Goal: Transaction & Acquisition: Purchase product/service

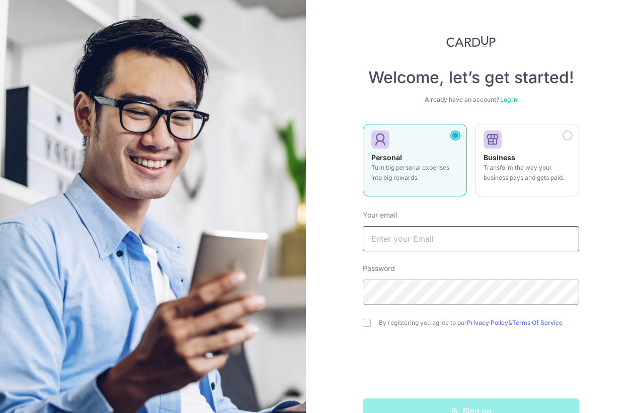
click at [428, 236] on input "text" at bounding box center [471, 238] width 216 height 25
type input "[PERSON_NAME][EMAIL_ADDRESS][DOMAIN_NAME]"
click at [363, 324] on input "checkbox" at bounding box center [367, 323] width 8 height 8
checkbox input "true"
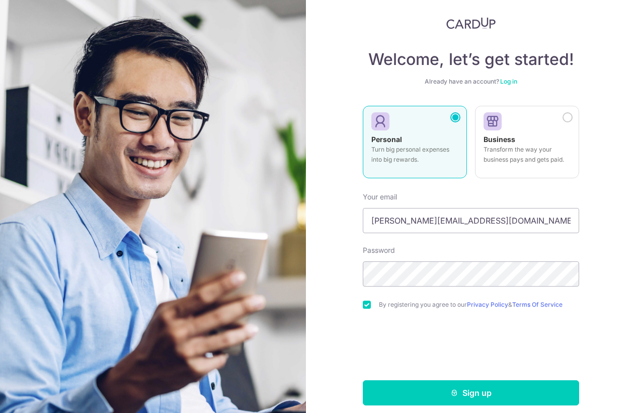
scroll to position [27, 0]
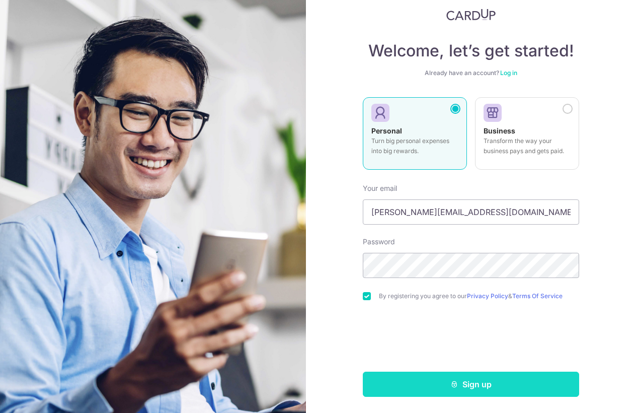
click at [516, 382] on button "Sign up" at bounding box center [471, 383] width 216 height 25
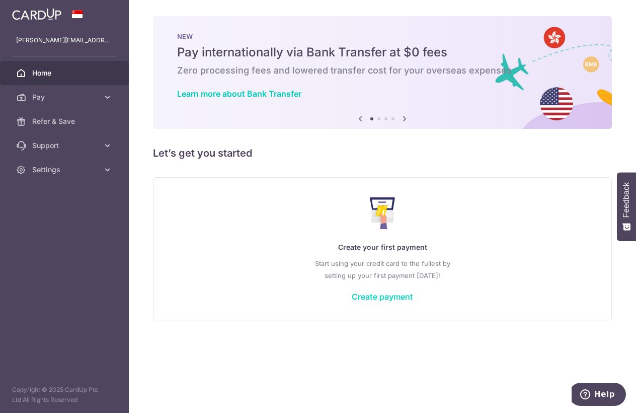
click at [371, 296] on link "Create payment" at bounding box center [382, 296] width 61 height 10
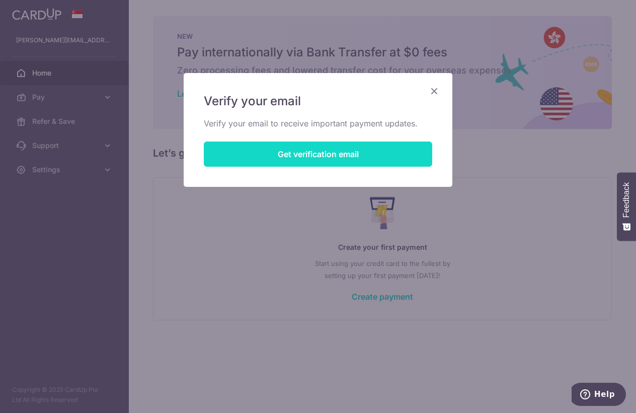
click at [335, 157] on button "Get verification email" at bounding box center [318, 153] width 229 height 25
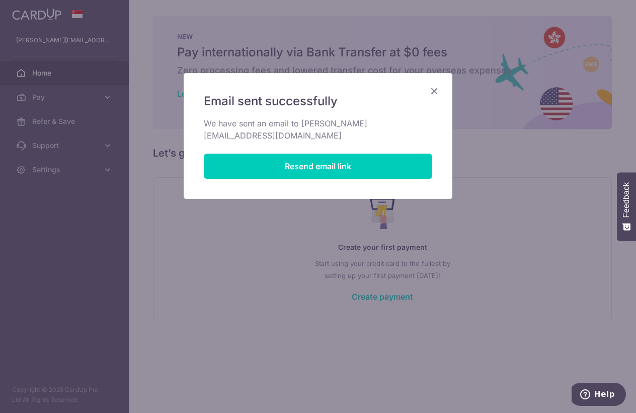
click at [434, 89] on icon "Close" at bounding box center [434, 91] width 12 height 13
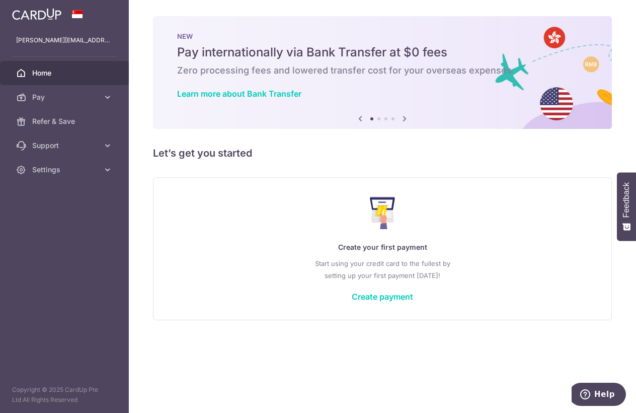
click at [349, 155] on h5 "Let’s get you started" at bounding box center [382, 153] width 459 height 16
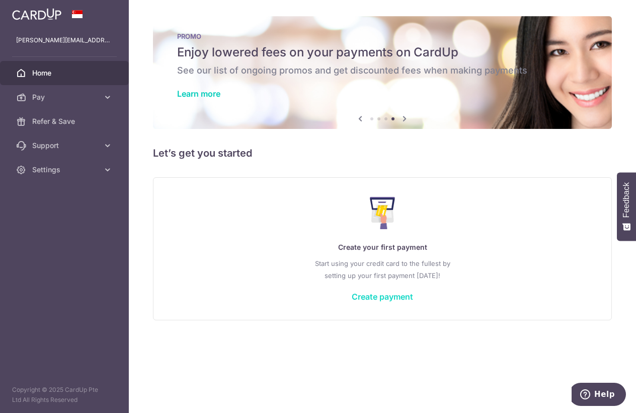
click at [362, 294] on link "Create payment" at bounding box center [382, 296] width 61 height 10
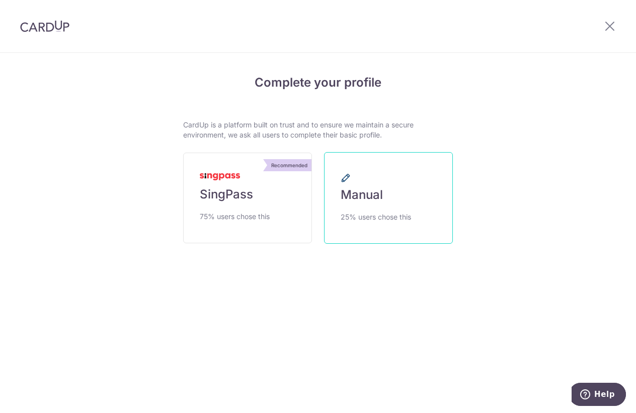
click at [395, 201] on link "Manual 25% users chose this" at bounding box center [388, 198] width 129 height 92
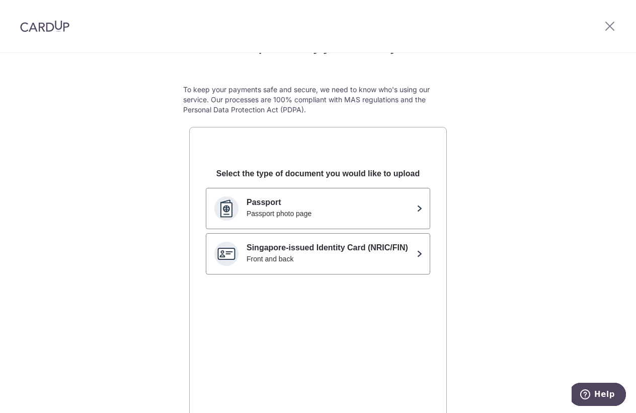
scroll to position [50, 0]
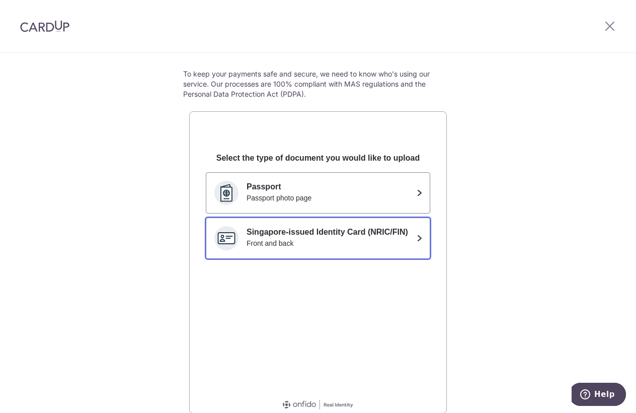
click at [385, 239] on div "Front and back" at bounding box center [330, 243] width 166 height 10
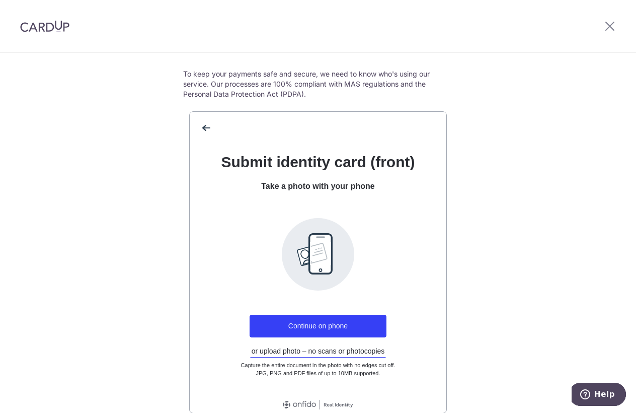
scroll to position [98, 0]
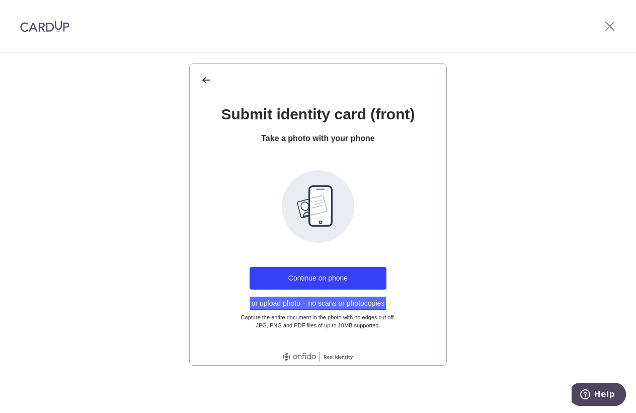
click at [351, 298] on button "or upload photo – no scans or photocopies" at bounding box center [318, 302] width 136 height 13
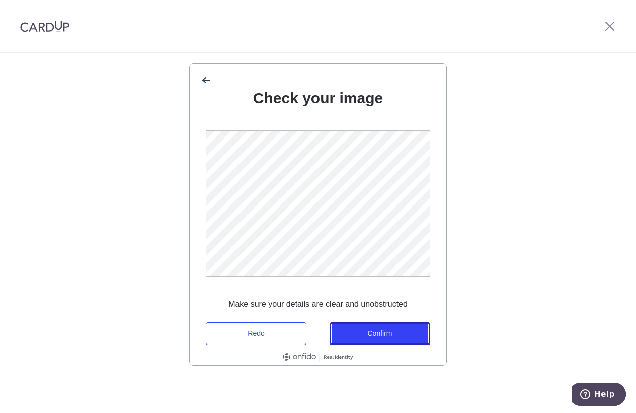
click at [368, 330] on button "Confirm" at bounding box center [380, 333] width 101 height 23
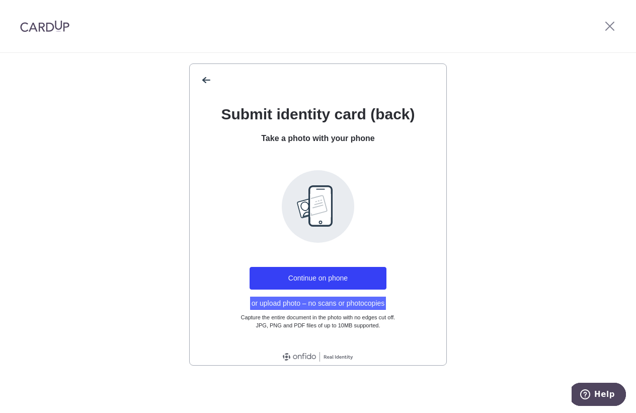
click at [329, 303] on button "or upload photo – no scans or photocopies" at bounding box center [318, 302] width 136 height 13
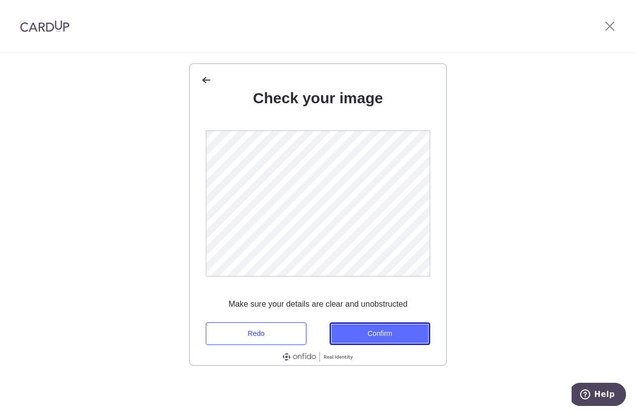
click at [367, 335] on button "Confirm" at bounding box center [380, 333] width 101 height 23
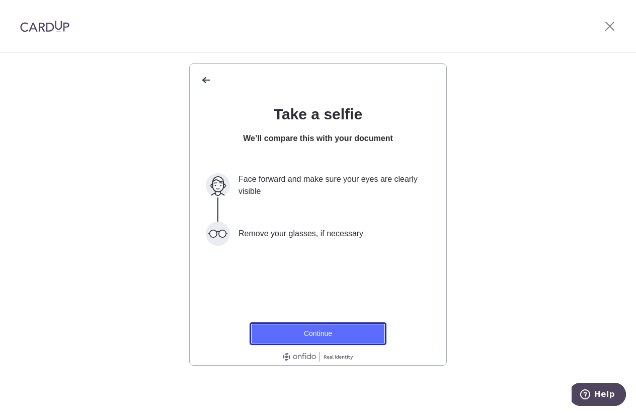
click at [323, 333] on button "Continue" at bounding box center [318, 333] width 137 height 23
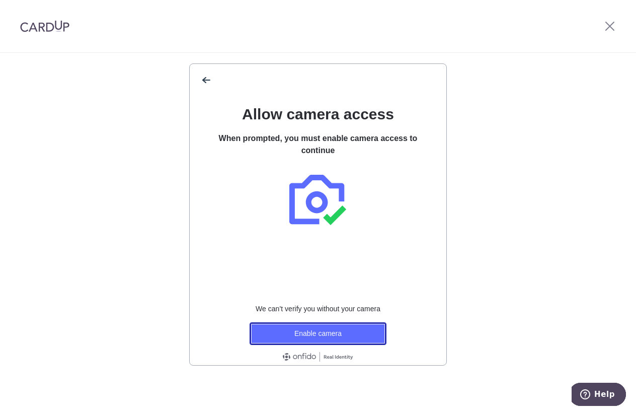
click at [329, 328] on button "Enable camera" at bounding box center [318, 333] width 137 height 23
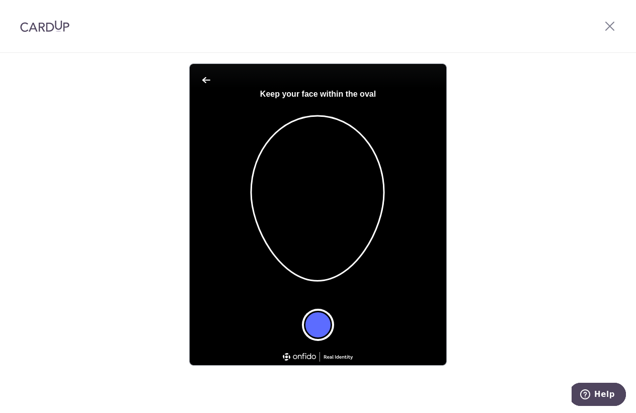
click at [316, 329] on button "Take a photo" at bounding box center [318, 325] width 28 height 28
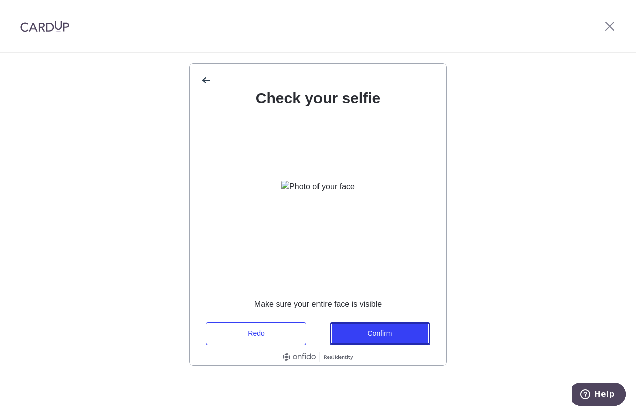
click at [354, 338] on button "Confirm" at bounding box center [380, 333] width 101 height 23
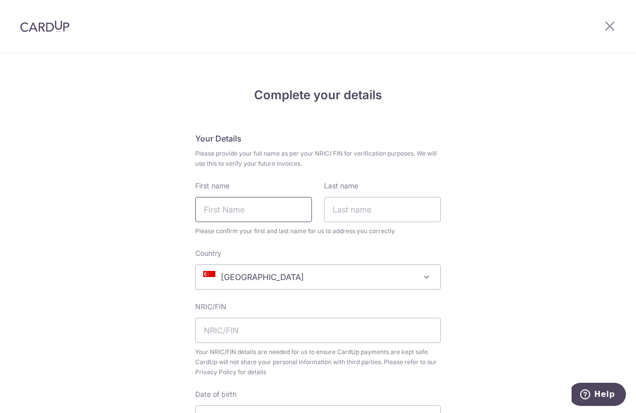
click at [285, 211] on input "First name" at bounding box center [253, 209] width 117 height 25
type input "Adeline"
type input "Tang"
click at [276, 333] on input "text" at bounding box center [318, 330] width 246 height 25
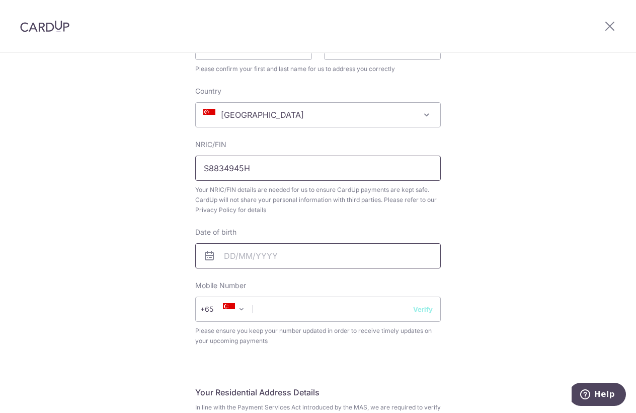
scroll to position [201, 0]
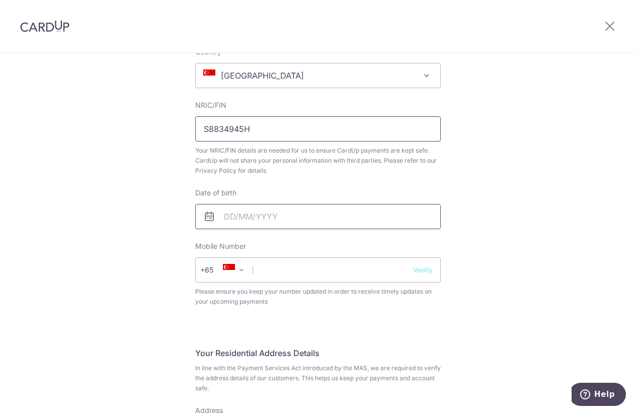
type input "S8834945H"
click at [290, 215] on input "text" at bounding box center [318, 216] width 246 height 25
click at [271, 221] on input "23" at bounding box center [318, 216] width 246 height 25
drag, startPoint x: 419, startPoint y: 169, endPoint x: 346, endPoint y: 207, distance: 82.4
click at [417, 169] on span "Your NRIC/FIN details are needed for us to ensure CardUp payments are kept safe…" at bounding box center [318, 160] width 246 height 30
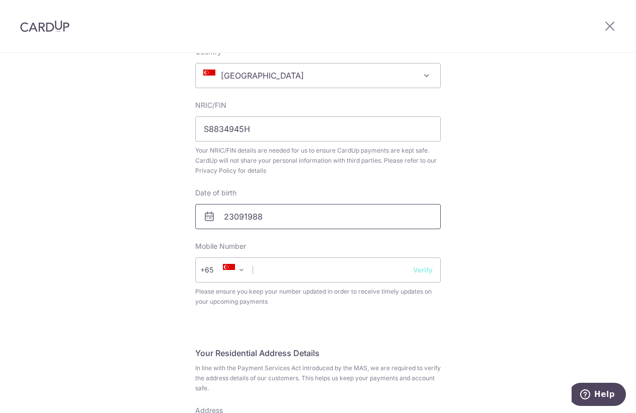
click at [231, 218] on input "23091988" at bounding box center [318, 216] width 246 height 25
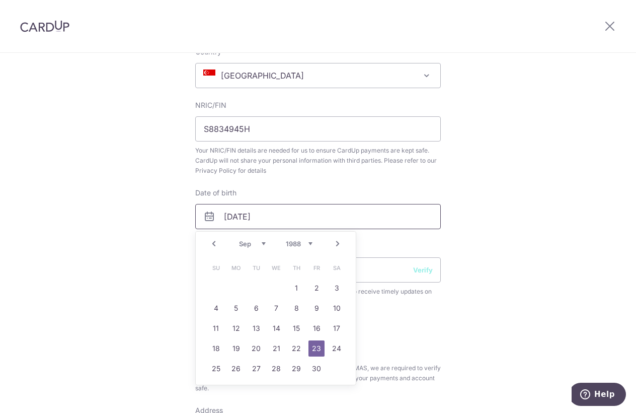
type input "23/09/1988"
click at [312, 349] on link "23" at bounding box center [317, 348] width 16 height 16
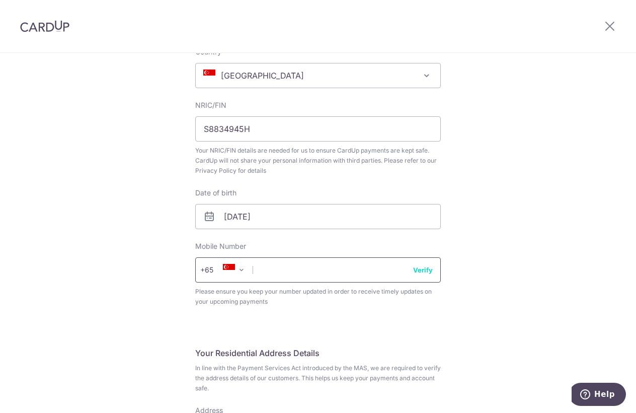
click at [314, 273] on input "text" at bounding box center [318, 269] width 246 height 25
type input "90111676"
click at [413, 265] on button "Verify" at bounding box center [423, 270] width 20 height 10
click at [426, 268] on div "+376 +971 +93 +1268 +1264 +355 +374 +244 +0 +54 +1684 +43 +61 +297 +358 +994 +3…" at bounding box center [318, 269] width 246 height 25
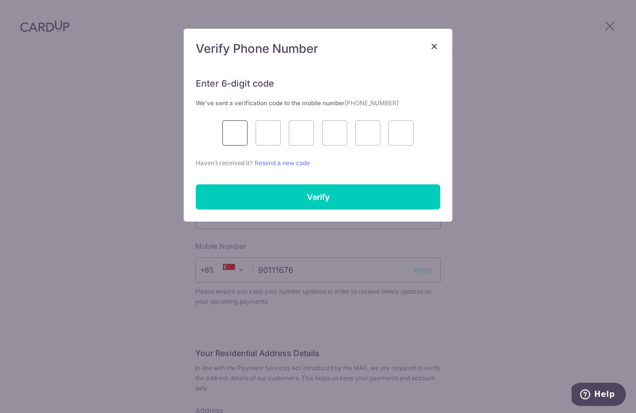
click at [238, 130] on input "text" at bounding box center [234, 132] width 25 height 25
type input "9"
type input "2"
type input "8"
type input "4"
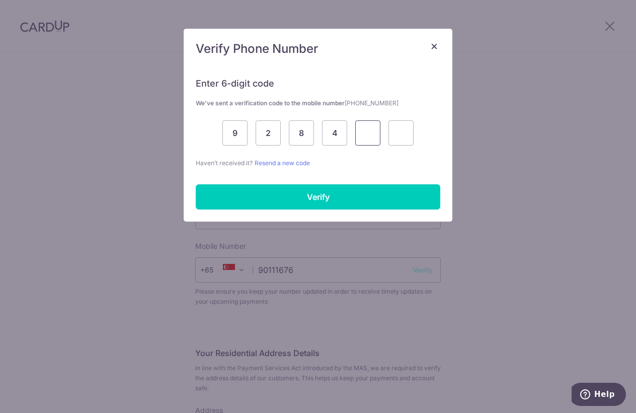
type input "2"
type input "1"
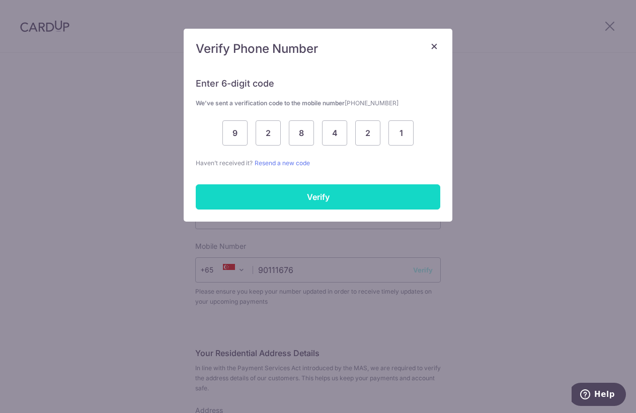
click at [298, 190] on input "Verify" at bounding box center [318, 196] width 245 height 25
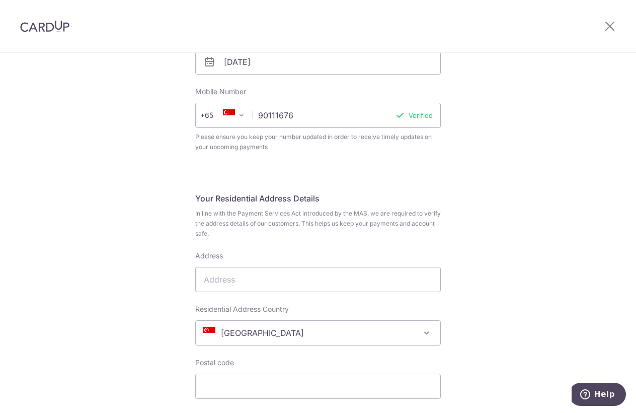
scroll to position [403, 0]
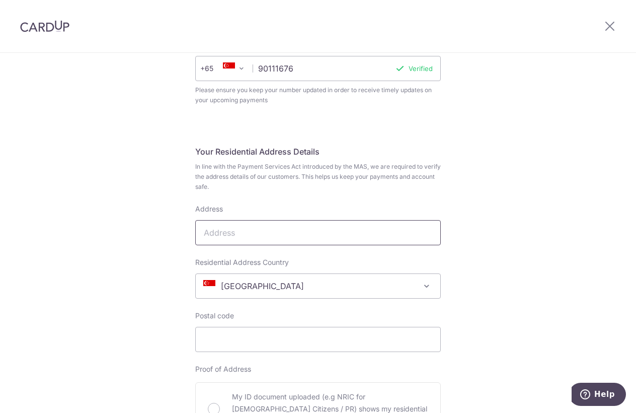
click at [225, 232] on input "Address" at bounding box center [318, 232] width 246 height 25
type input "370 Bukit Batok St 31 #07-207"
click at [275, 334] on input "Postal code" at bounding box center [318, 339] width 246 height 25
type input "650370"
click at [109, 311] on div "Complete your details Your Details Please provide your full name as per your NR…" at bounding box center [318, 188] width 636 height 1074
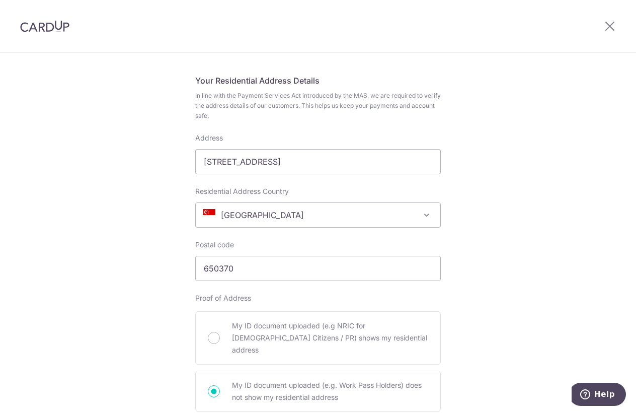
scroll to position [554, 0]
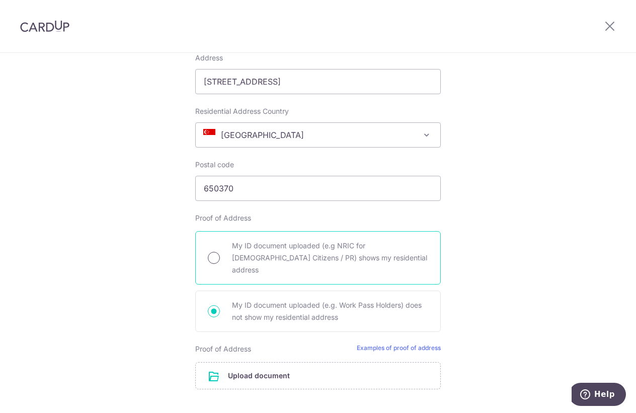
click at [215, 252] on input "My ID document uploaded (e.g NRIC for Singapore Citizens / PR) shows my residen…" at bounding box center [214, 258] width 12 height 12
radio input "true"
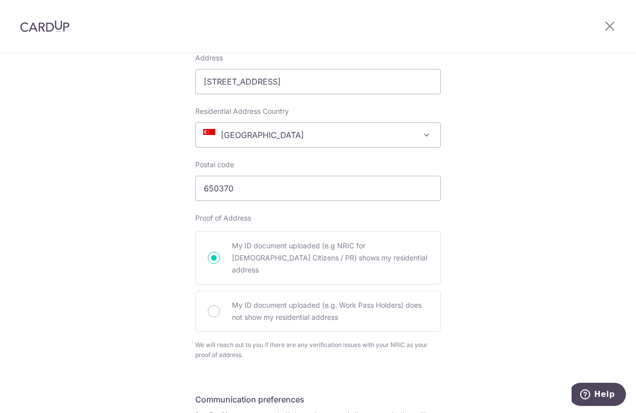
click at [164, 271] on div "Complete your details Your Details Please provide your full name as per your NR…" at bounding box center [318, 16] width 636 height 1032
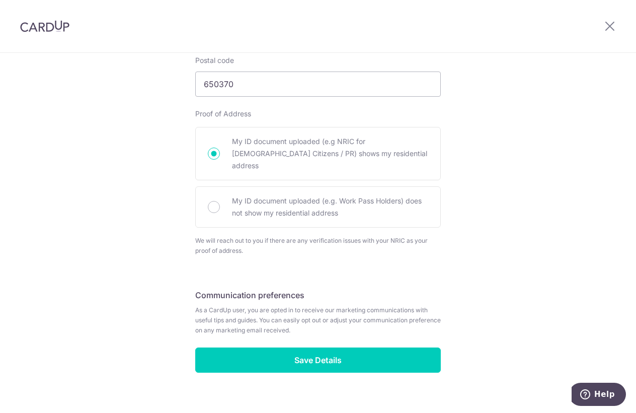
scroll to position [661, 0]
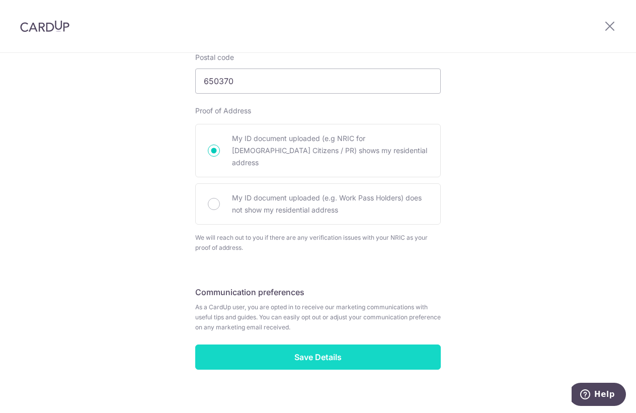
click at [308, 344] on input "Save Details" at bounding box center [318, 356] width 246 height 25
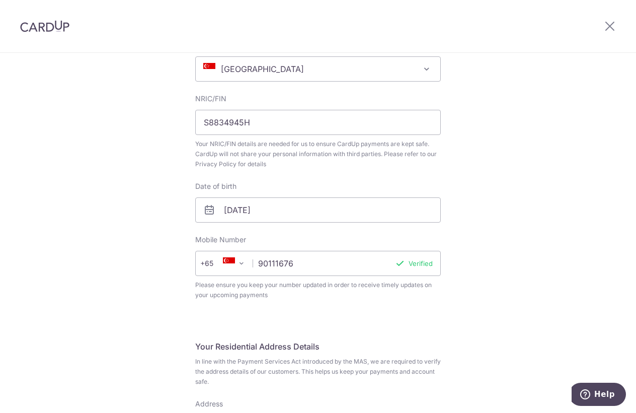
scroll to position [0, 0]
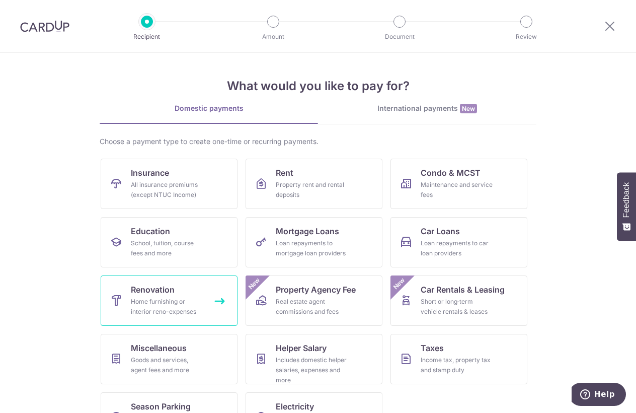
click at [157, 293] on span "Renovation" at bounding box center [153, 289] width 44 height 12
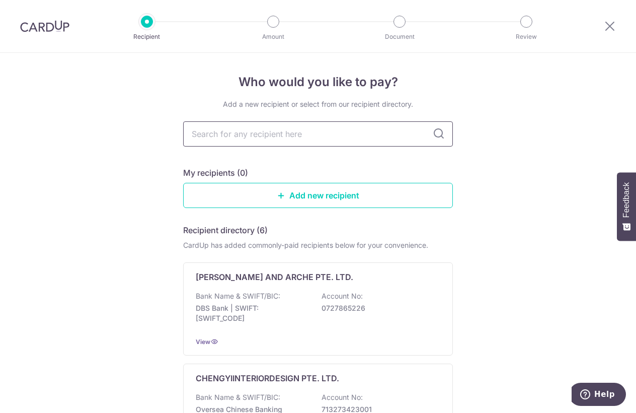
click at [296, 139] on input "text" at bounding box center [318, 133] width 270 height 25
click at [240, 130] on input "text" at bounding box center [318, 133] width 270 height 25
type input "achie"
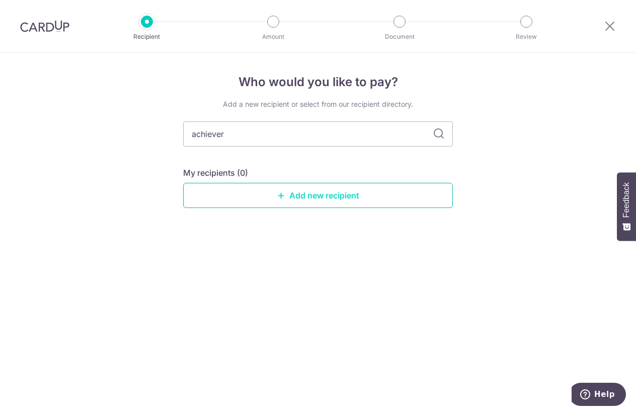
type input "achiever"
click at [279, 186] on link "Add new recipient" at bounding box center [318, 195] width 270 height 25
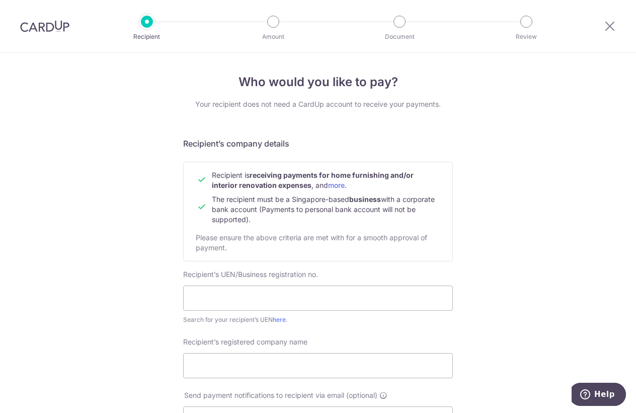
click at [616, 25] on icon at bounding box center [610, 26] width 12 height 13
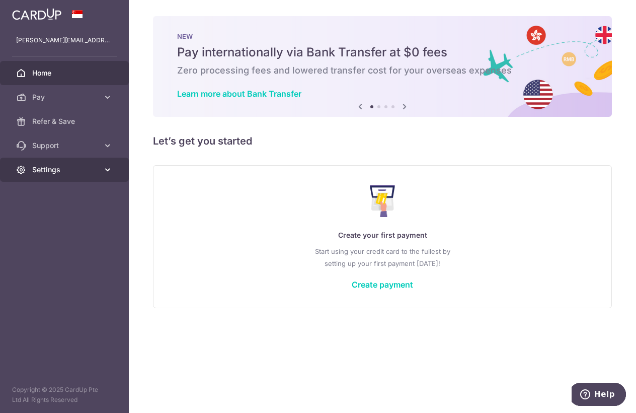
drag, startPoint x: 81, startPoint y: 180, endPoint x: 80, endPoint y: 174, distance: 6.6
click at [81, 179] on link "Settings" at bounding box center [64, 170] width 129 height 24
click at [110, 171] on icon at bounding box center [108, 170] width 10 height 10
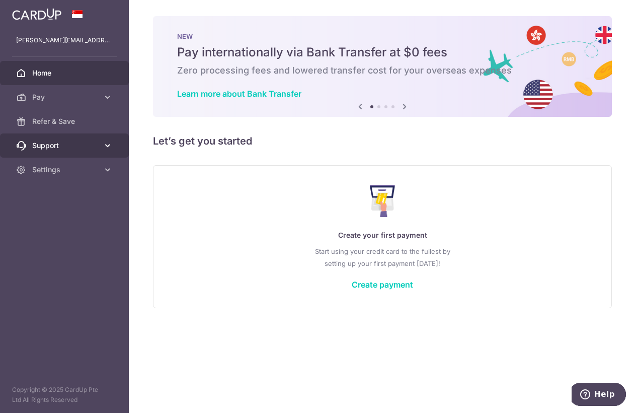
click at [106, 139] on link "Support" at bounding box center [64, 145] width 129 height 24
click at [112, 145] on icon at bounding box center [108, 145] width 10 height 10
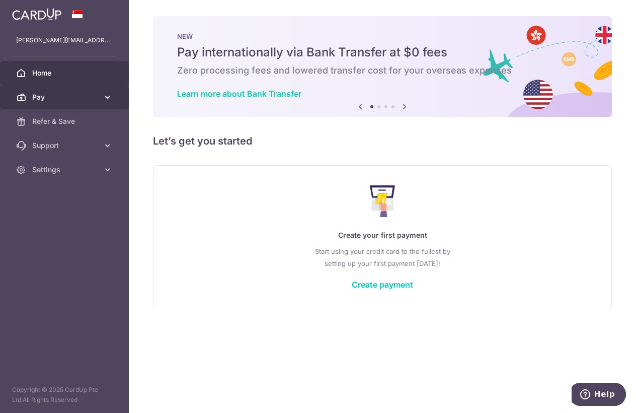
click at [111, 99] on icon at bounding box center [108, 97] width 10 height 10
click at [111, 97] on icon at bounding box center [108, 97] width 10 height 10
click at [334, 141] on h5 "Let’s get you started" at bounding box center [382, 141] width 459 height 16
